Goal: Download file/media

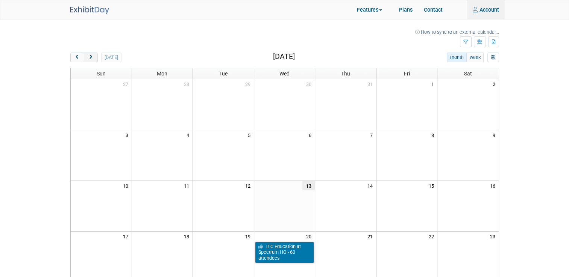
type input "[EMAIL_ADDRESS][DOMAIN_NAME]"
click at [88, 58] on span "next" at bounding box center [91, 57] width 6 height 5
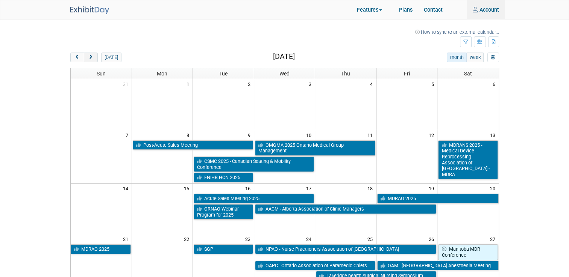
click at [88, 59] on span "next" at bounding box center [91, 57] width 6 height 5
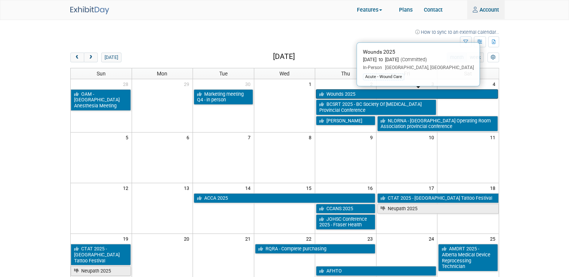
click at [286, 91] on link "Wounds 2025" at bounding box center [407, 94] width 182 height 10
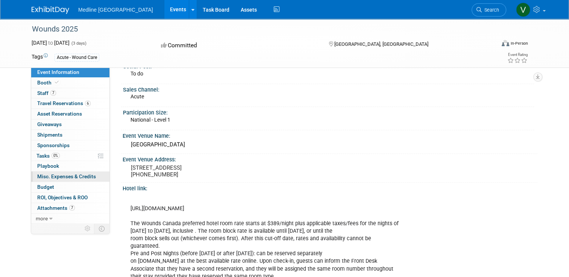
scroll to position [75, 0]
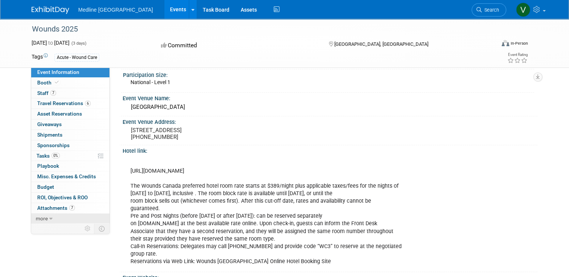
click at [43, 219] on link "more" at bounding box center [70, 219] width 78 height 10
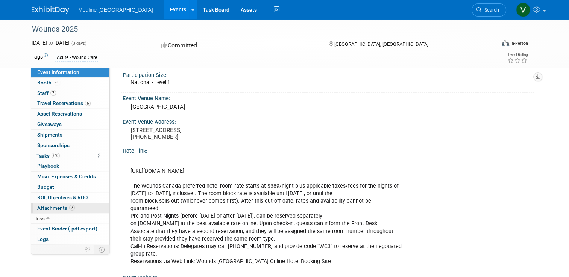
scroll to position [150, 0]
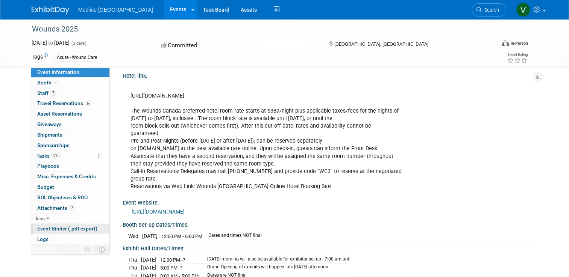
click at [63, 226] on span "Event Binder (.pdf export)" at bounding box center [67, 229] width 60 height 6
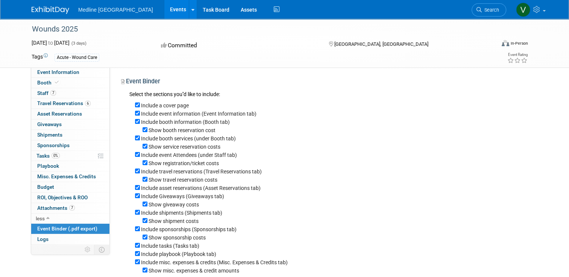
scroll to position [75, 0]
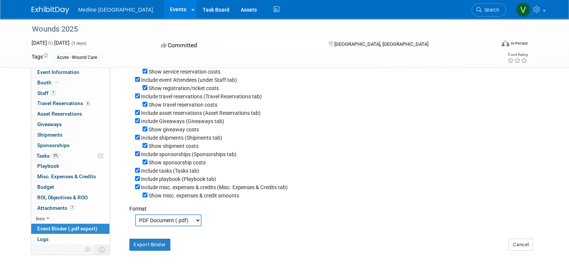
click at [178, 216] on select "PDF Document (.pdf) Microsoft Word (.docx)" at bounding box center [168, 221] width 67 height 12
select select "docx"
click at [135, 215] on select "PDF Document (.pdf) Microsoft Word (.docx)" at bounding box center [168, 221] width 67 height 12
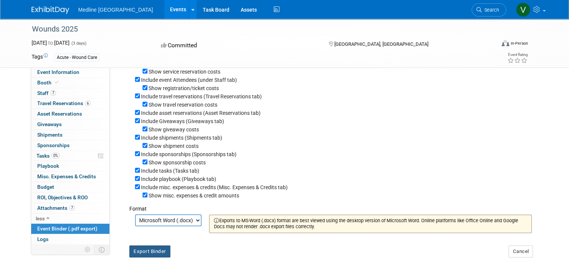
click at [151, 252] on button "Export Binder" at bounding box center [149, 252] width 41 height 12
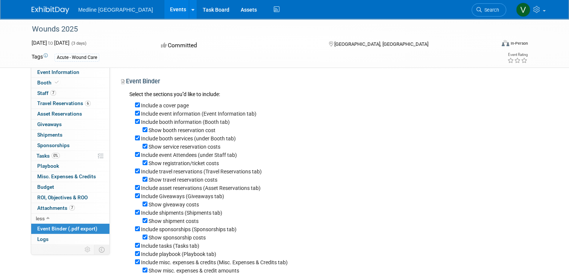
scroll to position [140, 0]
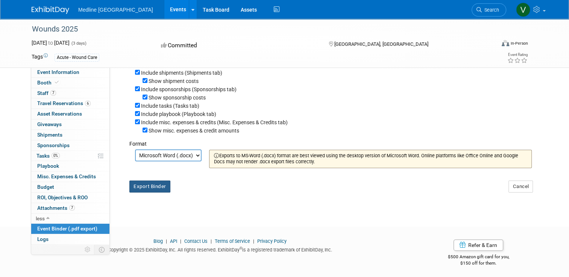
click at [138, 186] on button "Export Binder" at bounding box center [149, 187] width 41 height 12
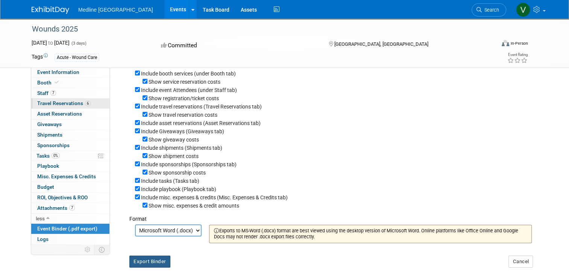
scroll to position [0, 0]
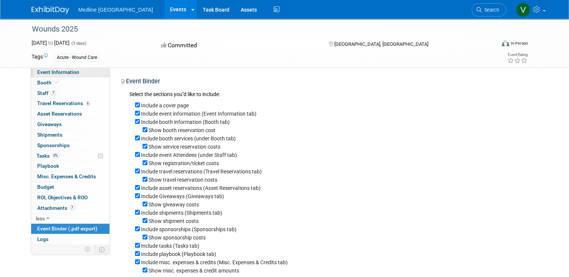
click at [59, 71] on span "Event Information" at bounding box center [58, 72] width 42 height 6
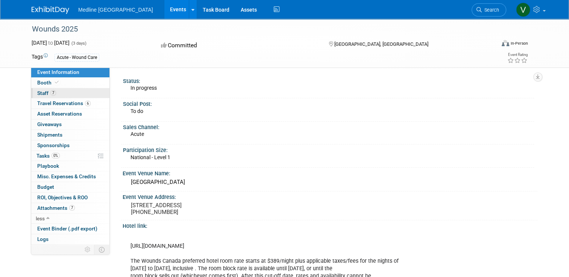
click at [38, 95] on span "Staff 7" at bounding box center [46, 93] width 19 height 6
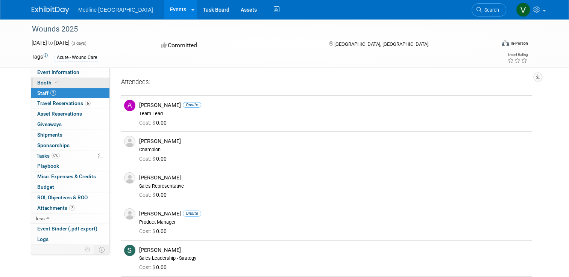
click at [53, 82] on span at bounding box center [56, 83] width 7 height 6
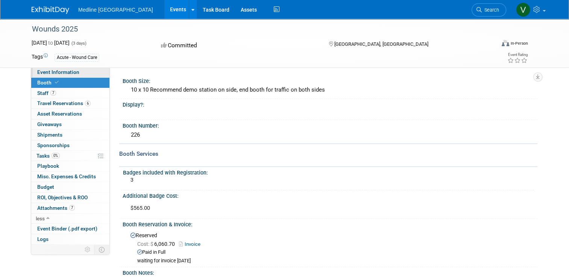
click at [56, 74] on span "Event Information" at bounding box center [58, 72] width 42 height 6
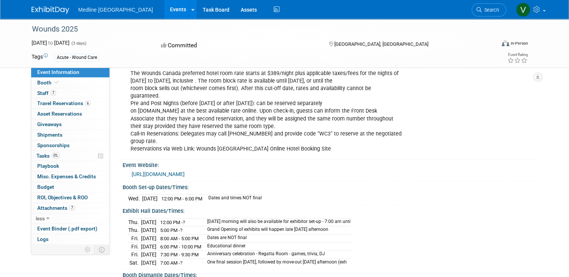
scroll to position [263, 0]
